Goal: Information Seeking & Learning: Learn about a topic

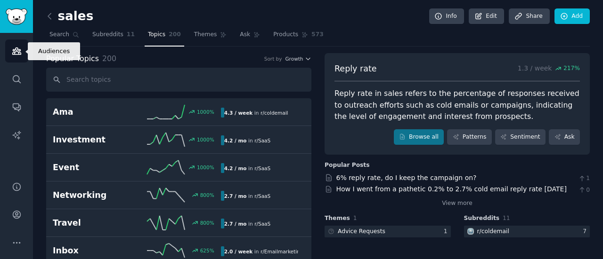
click at [24, 53] on link "Audiences" at bounding box center [16, 51] width 23 height 23
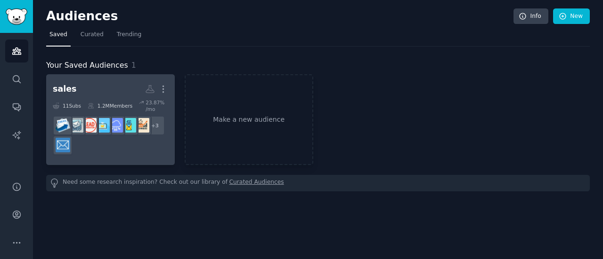
click at [101, 84] on h2 "sales Custom Audience More" at bounding box center [110, 89] width 115 height 16
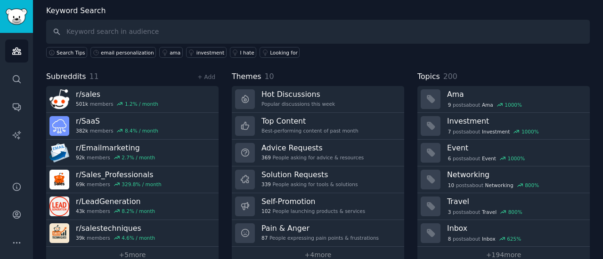
scroll to position [63, 0]
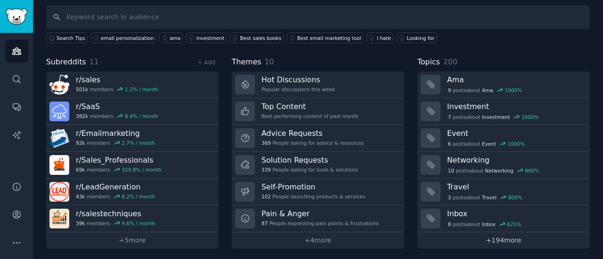
click at [490, 234] on link "+ 194 more" at bounding box center [503, 241] width 172 height 16
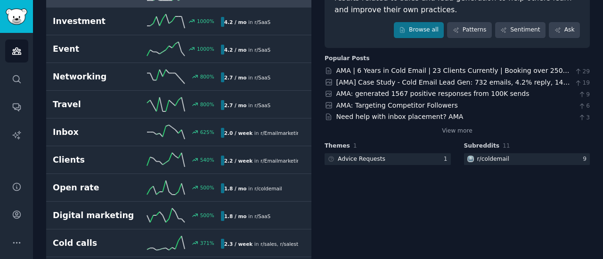
scroll to position [125, 0]
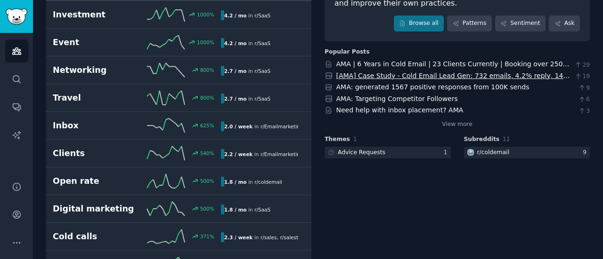
click at [475, 73] on link "[AMA] Case Study - Cold Email Lead Gen: 732 emails, 4.2% reply, 14 bookings, 3 …" at bounding box center [453, 80] width 234 height 17
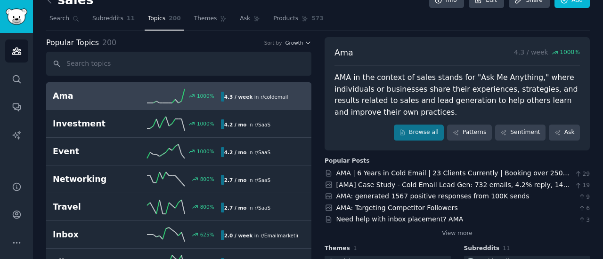
scroll to position [0, 0]
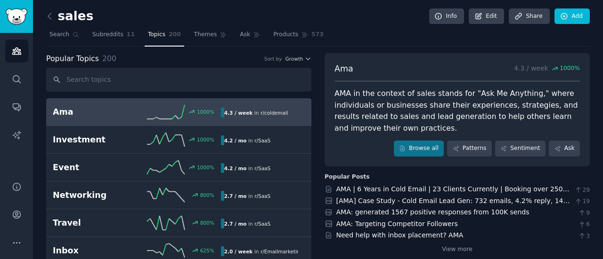
drag, startPoint x: 202, startPoint y: 33, endPoint x: 256, endPoint y: 1, distance: 62.5
click at [202, 33] on span "Themes" at bounding box center [205, 35] width 23 height 8
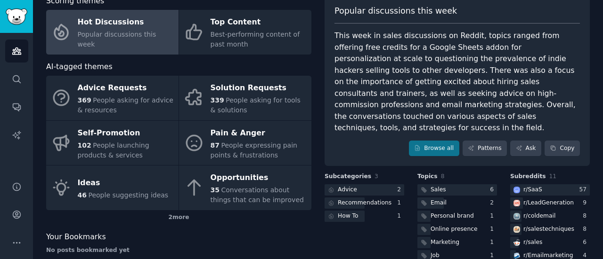
scroll to position [125, 0]
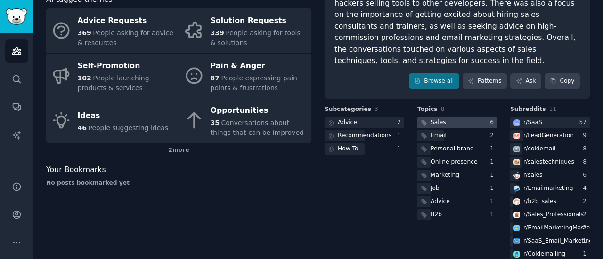
click at [473, 117] on div at bounding box center [457, 123] width 80 height 12
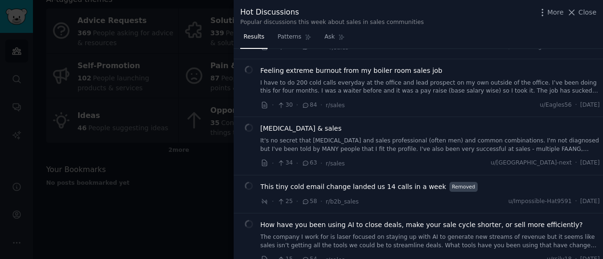
scroll to position [251, 0]
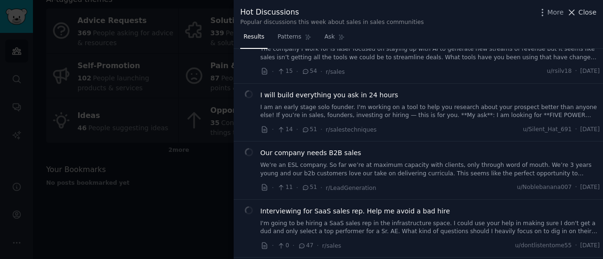
click at [579, 15] on button "Close" at bounding box center [581, 13] width 30 height 10
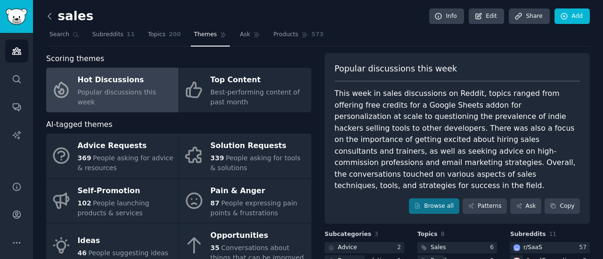
click at [51, 18] on icon at bounding box center [49, 16] width 3 height 6
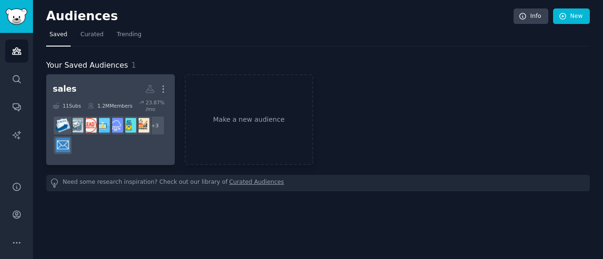
click at [112, 95] on h2 "sales More" at bounding box center [110, 89] width 115 height 16
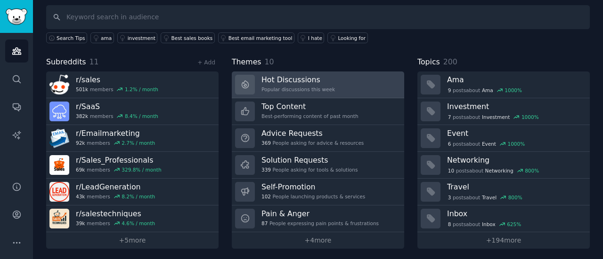
scroll to position [63, 0]
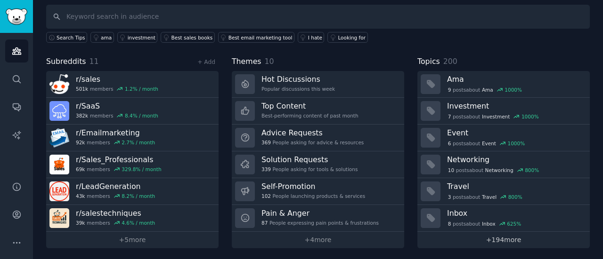
click at [504, 235] on link "+ 194 more" at bounding box center [503, 240] width 172 height 16
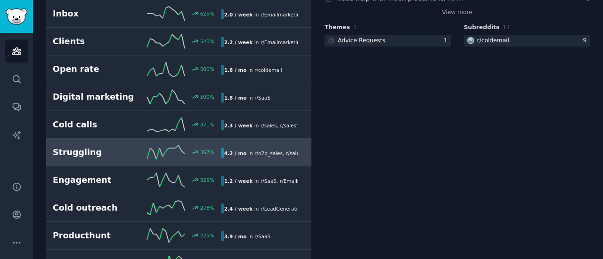
scroll to position [251, 0]
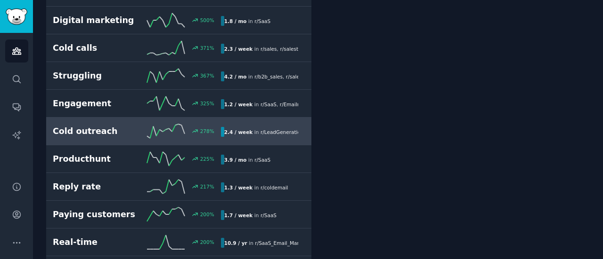
click at [96, 126] on h2 "Cold outreach" at bounding box center [95, 132] width 84 height 12
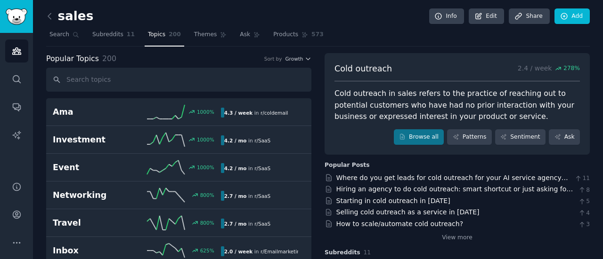
scroll to position [63, 0]
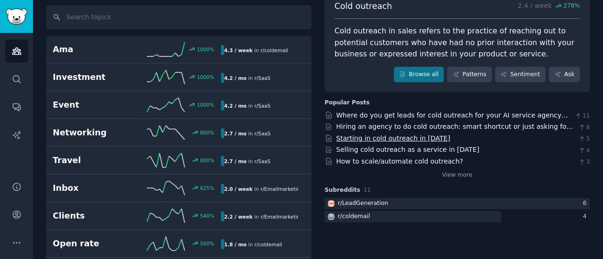
click at [397, 139] on link "Starting in cold outreach in [DATE]" at bounding box center [393, 139] width 114 height 8
click at [426, 160] on link "How to scale/automate cold outreach?" at bounding box center [399, 162] width 127 height 8
